Goal: Task Accomplishment & Management: Manage account settings

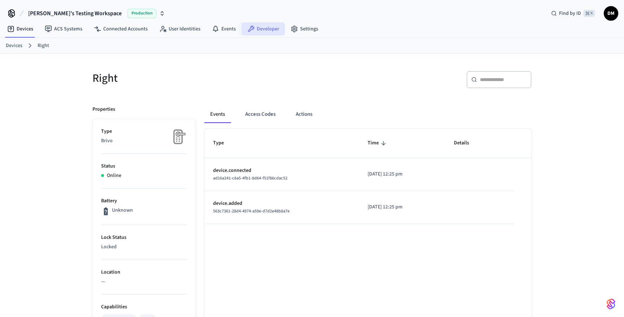
click at [274, 25] on link "Developer" at bounding box center [263, 28] width 43 height 13
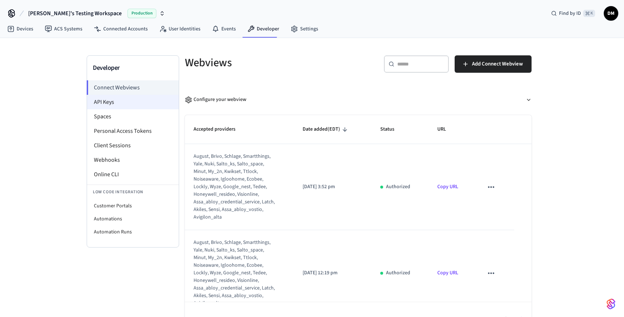
click at [126, 99] on li "API Keys" at bounding box center [133, 102] width 92 height 14
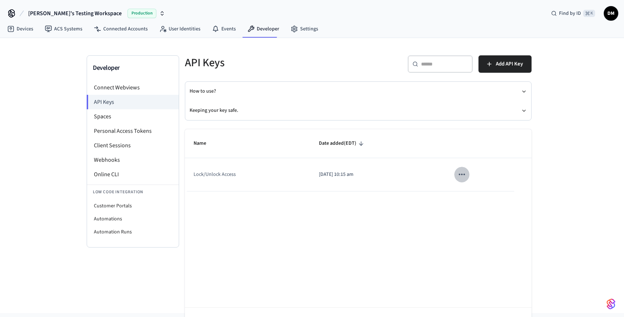
click at [465, 168] on button "sticky table" at bounding box center [462, 174] width 15 height 15
click at [411, 228] on div at bounding box center [312, 158] width 624 height 317
click at [507, 61] on span "Add API Key" at bounding box center [509, 63] width 27 height 9
click at [134, 158] on li "Webhooks" at bounding box center [133, 159] width 92 height 14
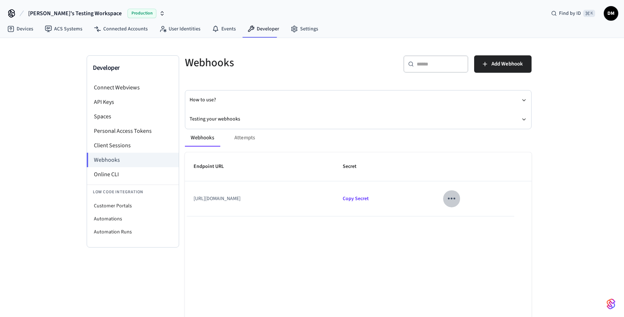
click at [456, 198] on icon "sticky table" at bounding box center [452, 199] width 8 height 2
click at [492, 212] on li "Edit" at bounding box center [498, 216] width 34 height 20
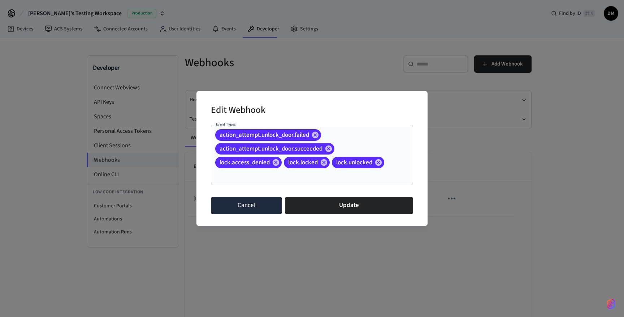
click at [264, 204] on button "Cancel" at bounding box center [246, 205] width 71 height 17
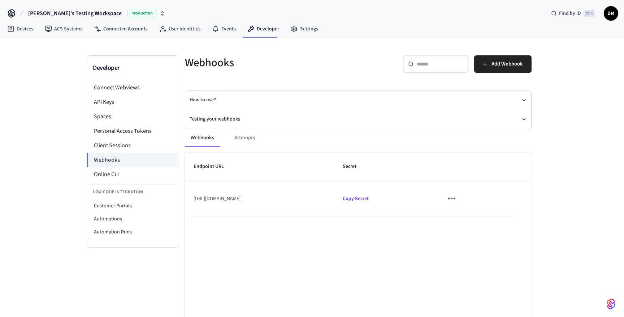
click at [269, 197] on td "[URL][DOMAIN_NAME]" at bounding box center [259, 198] width 149 height 35
click at [494, 65] on span "Add Webhook" at bounding box center [507, 63] width 31 height 9
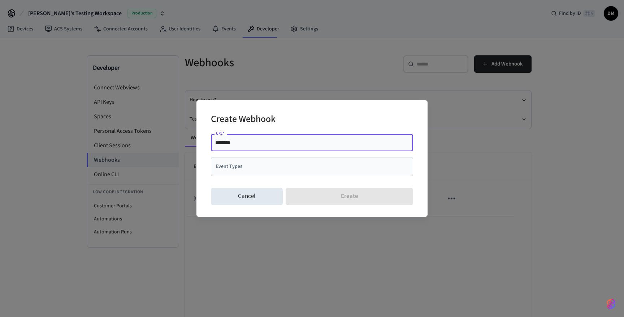
click at [386, 145] on input "********" at bounding box center [312, 142] width 194 height 7
type input "**********"
click at [370, 167] on input "Event Types" at bounding box center [306, 166] width 185 height 13
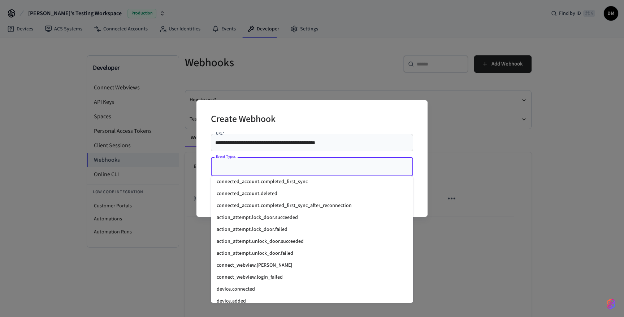
scroll to position [564, 0]
click at [304, 218] on li "action_attempt.lock_door.succeeded" at bounding box center [312, 217] width 202 height 12
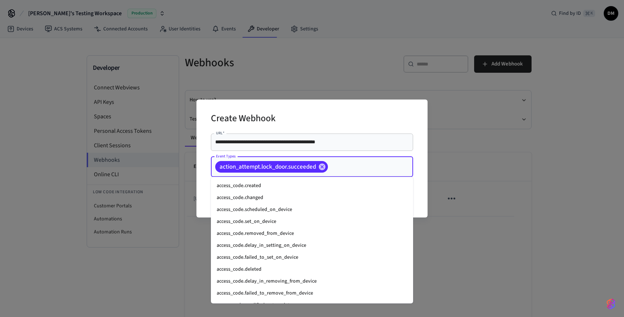
click at [349, 166] on input "Event Types" at bounding box center [359, 166] width 61 height 13
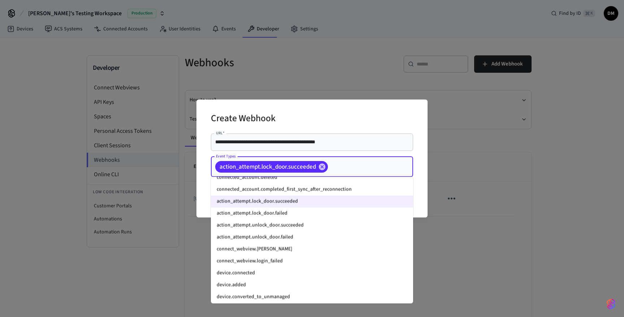
scroll to position [581, 0]
click at [299, 223] on li "action_attempt.unlock_door.succeeded" at bounding box center [312, 224] width 202 height 12
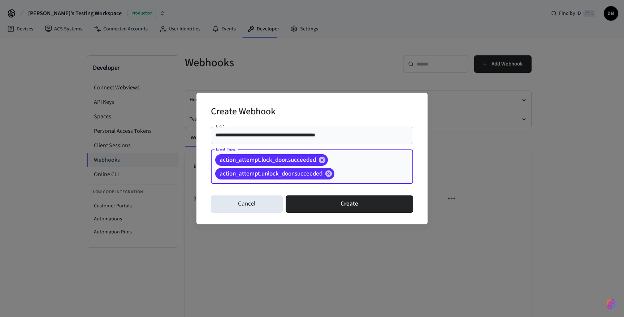
click at [355, 165] on div "action_attempt.lock_door.succeeded action_attempt.unlock_door.succeeded Event T…" at bounding box center [312, 167] width 202 height 34
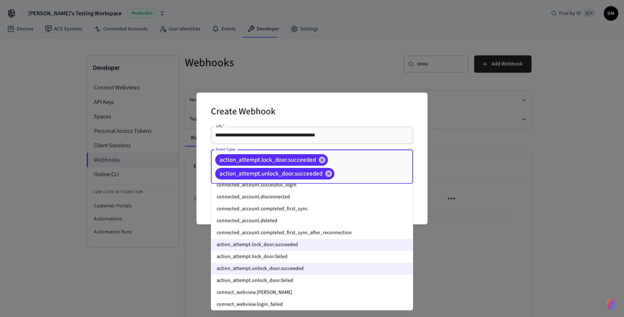
scroll to position [550, 0]
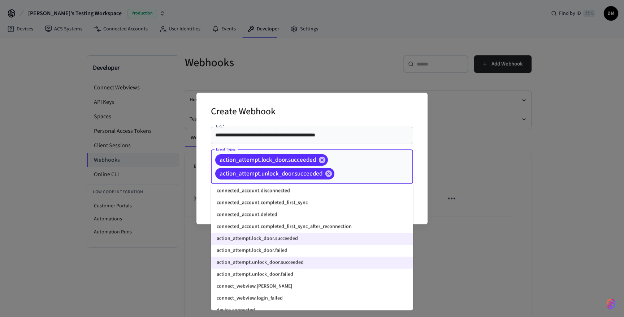
click at [280, 249] on li "action_attempt.lock_door.failed" at bounding box center [312, 251] width 202 height 12
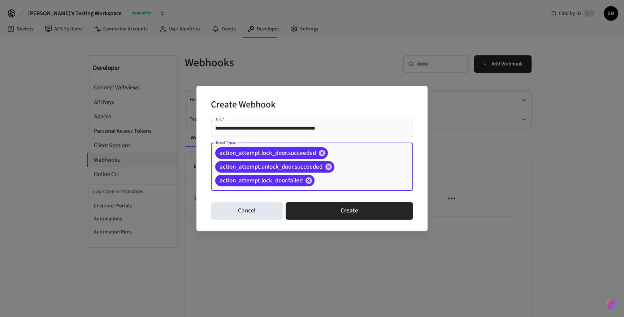
click at [356, 181] on input "Event Types" at bounding box center [353, 180] width 74 height 13
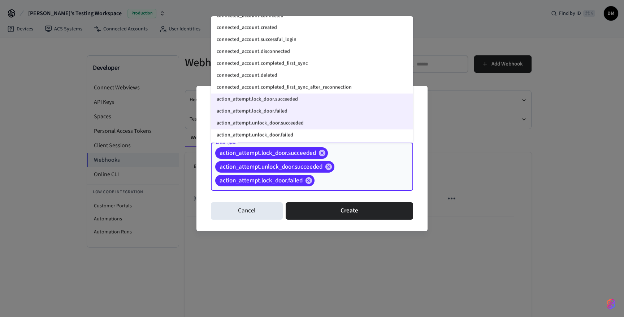
scroll to position [528, 0]
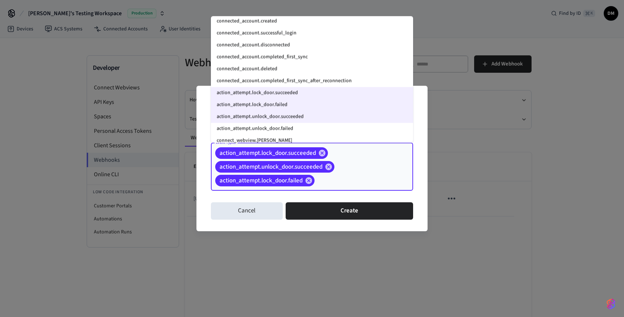
click at [305, 126] on li "action_attempt.unlock_door.failed" at bounding box center [312, 128] width 202 height 12
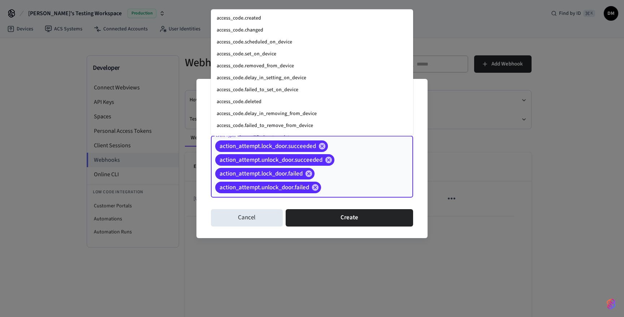
click at [358, 185] on input "Event Types" at bounding box center [356, 187] width 68 height 13
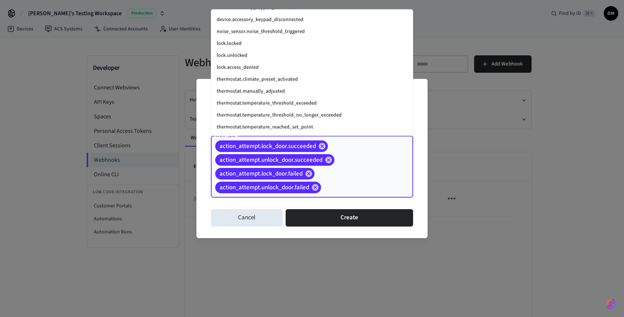
scroll to position [908, 0]
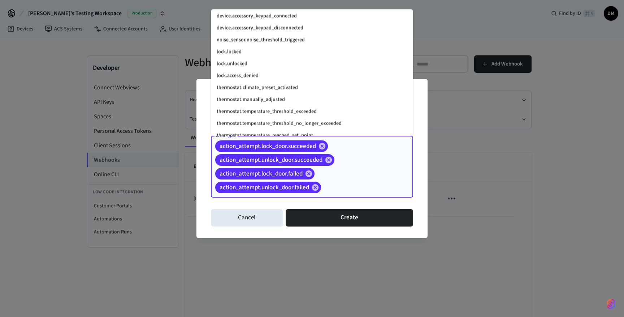
click at [260, 53] on li "lock.locked" at bounding box center [312, 52] width 202 height 12
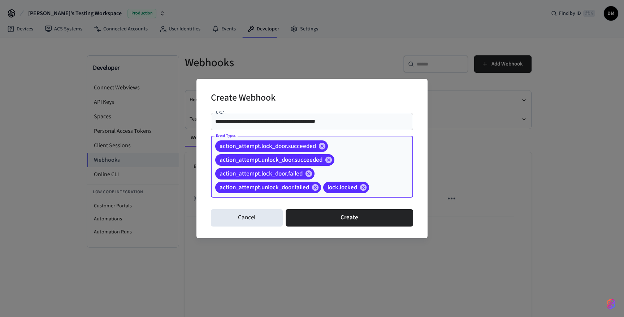
click at [380, 184] on input "Event Types" at bounding box center [380, 187] width 20 height 13
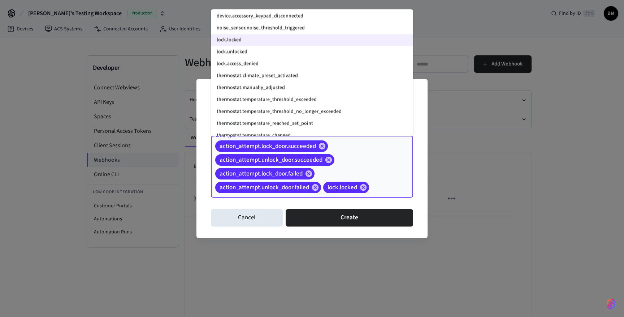
scroll to position [919, 0]
click at [319, 53] on li "lock.unlocked" at bounding box center [312, 53] width 202 height 12
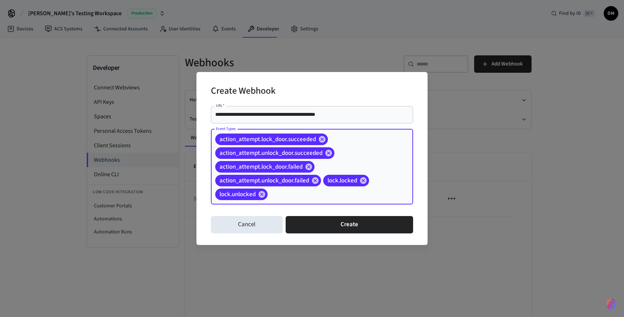
click at [385, 191] on input "Event Types" at bounding box center [329, 194] width 121 height 13
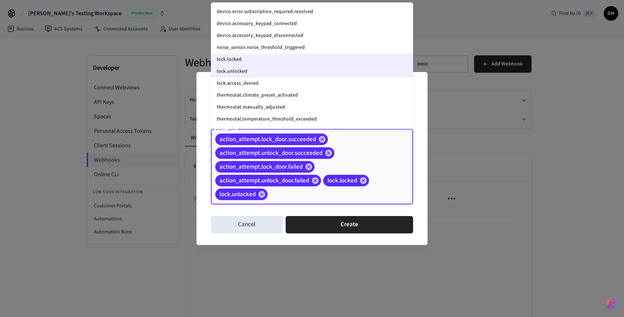
scroll to position [892, 0]
click at [320, 82] on li "lock.access_denied" at bounding box center [312, 84] width 202 height 12
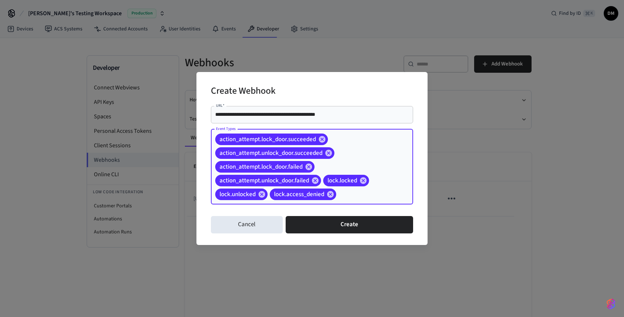
click at [374, 194] on input "Event Types" at bounding box center [363, 194] width 52 height 13
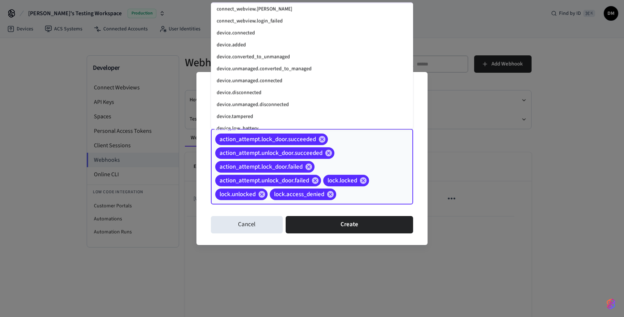
scroll to position [640, 0]
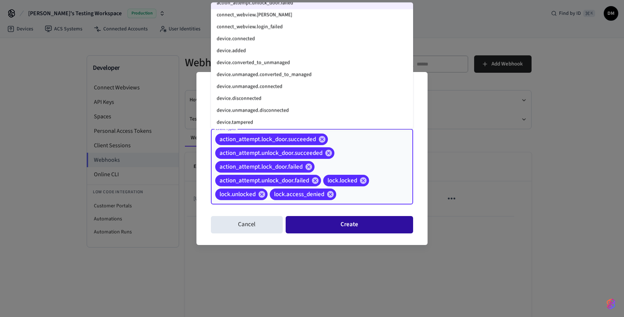
click at [353, 223] on button "Create" at bounding box center [350, 224] width 128 height 17
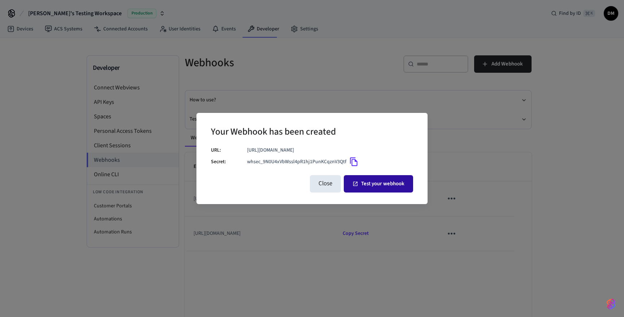
click at [376, 186] on button "Test your webhook" at bounding box center [378, 183] width 69 height 17
click at [330, 187] on button "Close" at bounding box center [325, 183] width 31 height 17
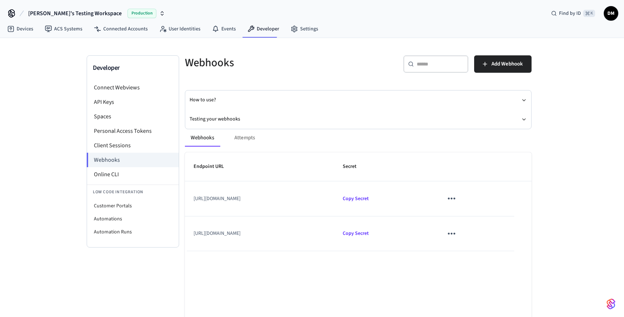
click at [457, 202] on icon "sticky table" at bounding box center [451, 198] width 11 height 11
click at [492, 221] on li "Edit" at bounding box center [497, 220] width 34 height 20
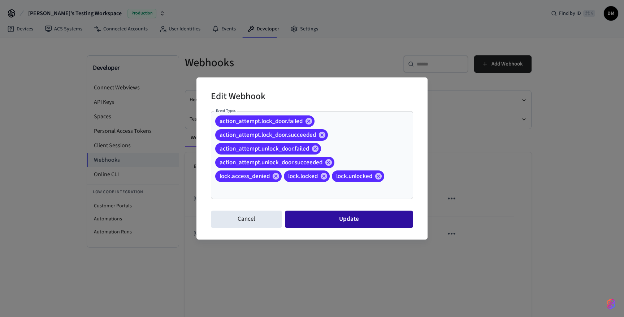
click at [354, 225] on button "Update" at bounding box center [349, 218] width 128 height 17
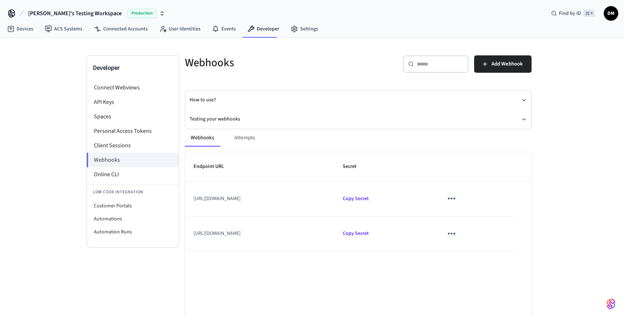
click at [257, 204] on td "[URL][DOMAIN_NAME]" at bounding box center [259, 198] width 149 height 35
click at [247, 137] on div "Webhooks Attempts" at bounding box center [358, 137] width 347 height 17
click at [241, 137] on div "Webhooks Attempts" at bounding box center [358, 137] width 347 height 17
click at [249, 138] on div "Webhooks Attempts" at bounding box center [358, 137] width 347 height 17
click at [513, 118] on button "Testing your webhooks" at bounding box center [358, 118] width 337 height 19
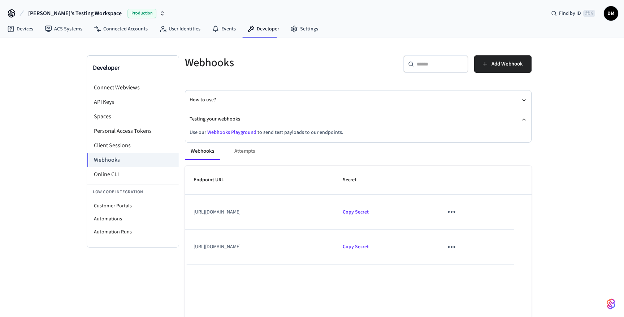
click at [248, 133] on link "Webhooks Playground" at bounding box center [231, 132] width 49 height 7
